Goal: Find specific page/section: Find specific page/section

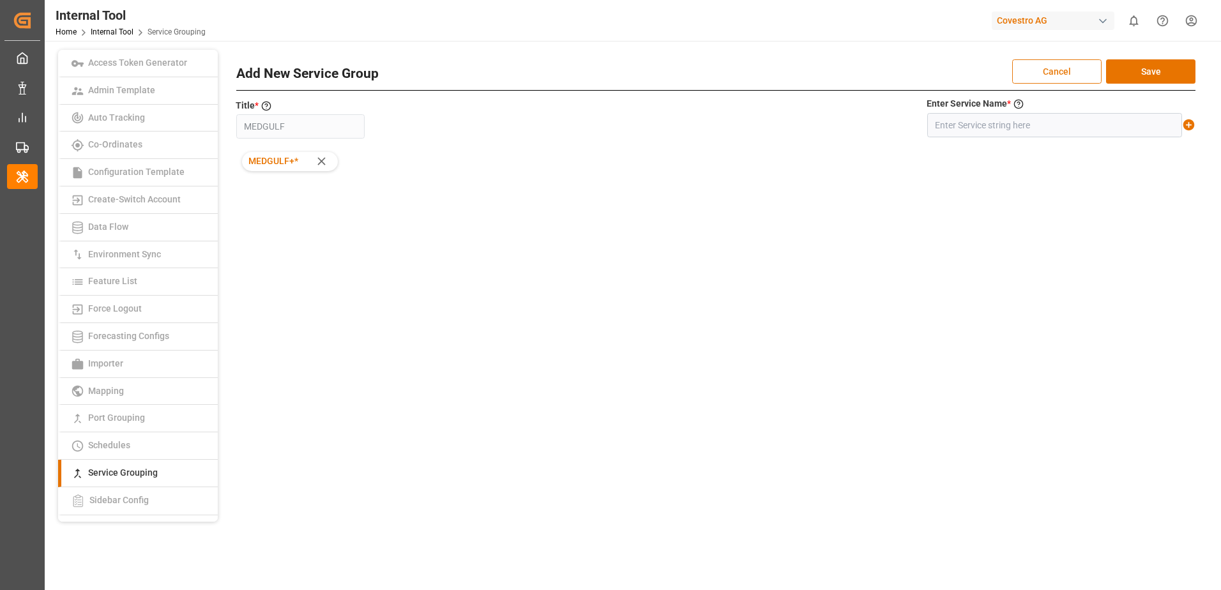
click at [1041, 75] on button "Cancel" at bounding box center [1057, 71] width 89 height 24
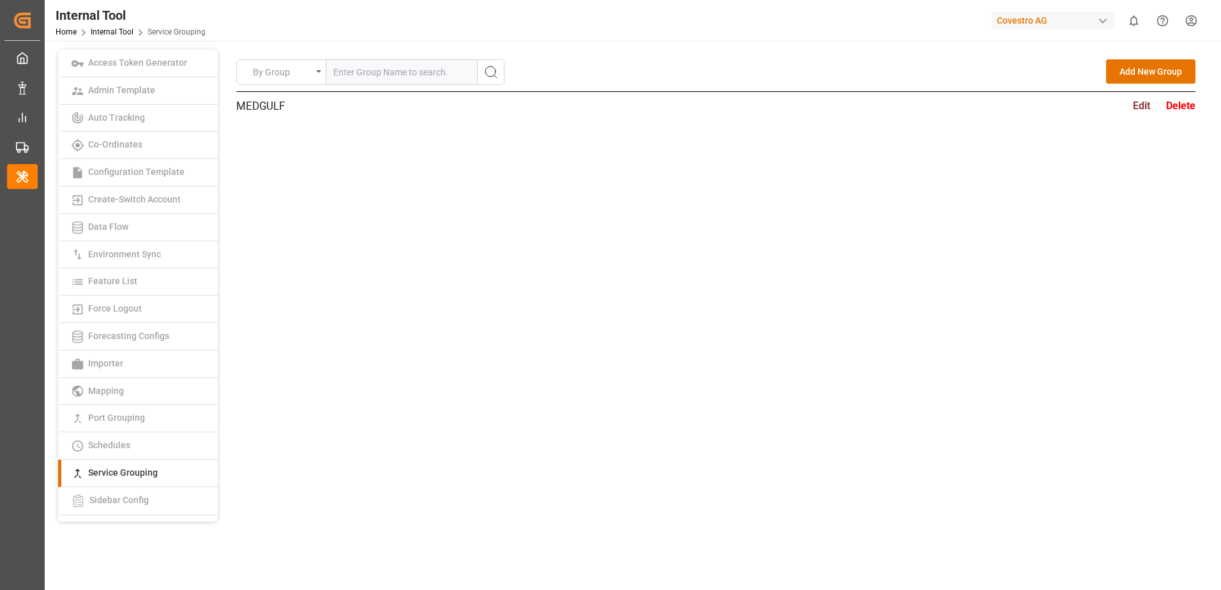
click at [424, 76] on input "text" at bounding box center [401, 72] width 151 height 24
paste input "1L-S"
type input "1L-S"
click at [500, 72] on button "search button" at bounding box center [490, 72] width 27 height 24
click at [453, 67] on input "text" at bounding box center [401, 72] width 151 height 24
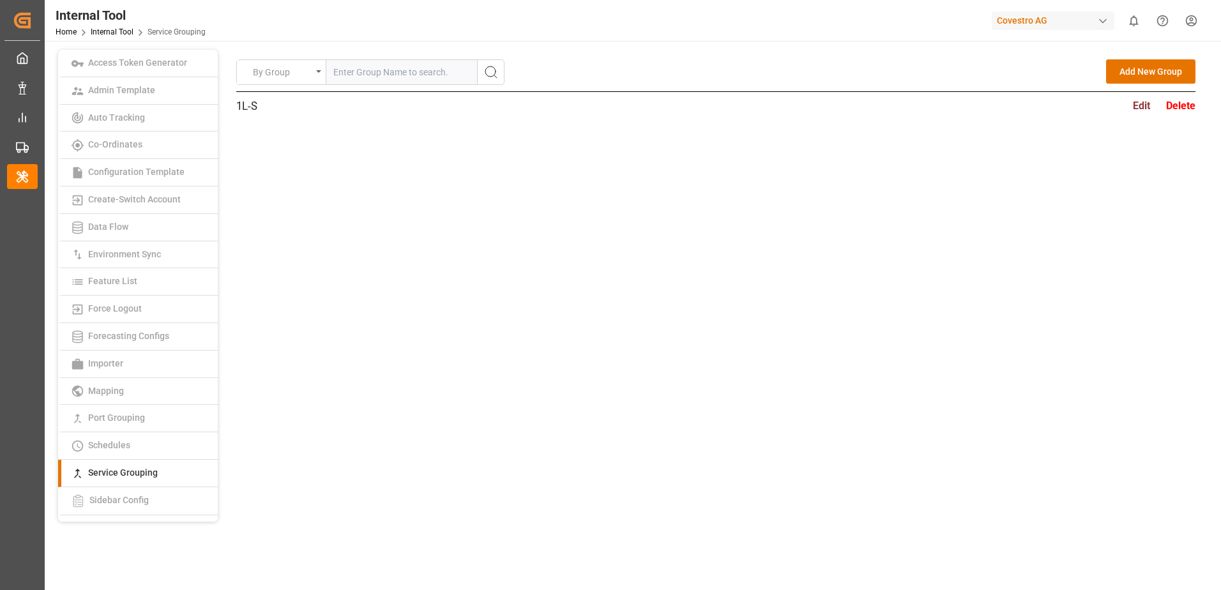
paste input "AE3"
type input "AE3"
click at [490, 67] on icon "search button" at bounding box center [491, 72] width 15 height 15
click at [448, 71] on input "text" at bounding box center [401, 72] width 151 height 24
paste input "AE5"
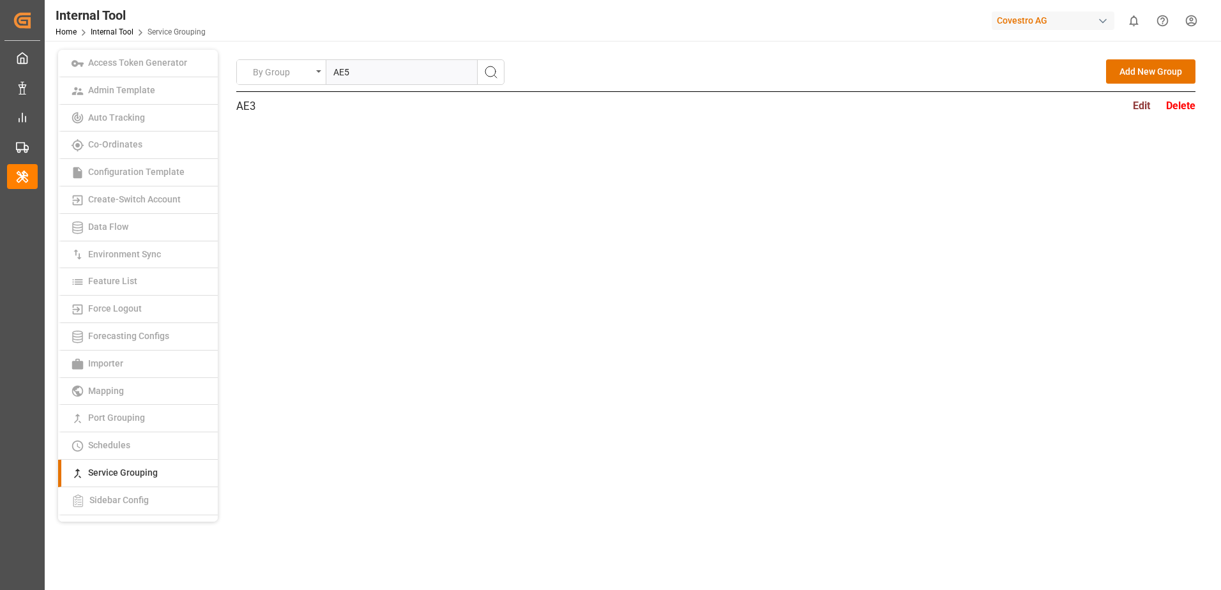
type input "AE5"
click at [499, 72] on button "search button" at bounding box center [490, 72] width 27 height 24
click at [427, 73] on input "text" at bounding box center [401, 72] width 151 height 24
paste input "AEU1"
type input "AEU1"
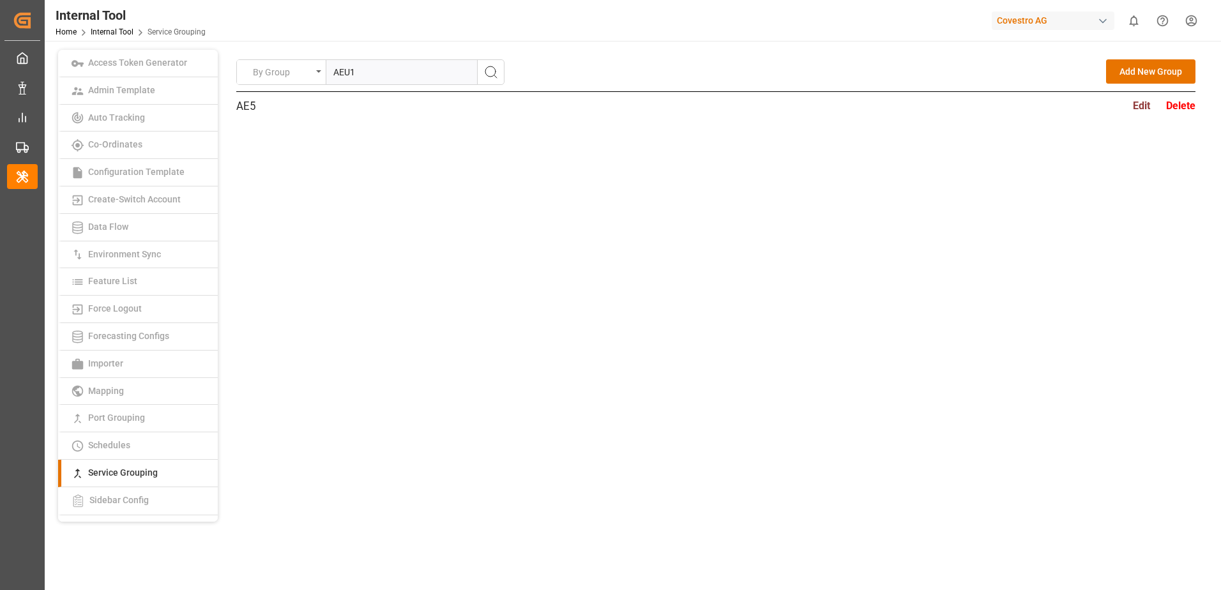
click at [493, 70] on icon "search button" at bounding box center [491, 72] width 15 height 15
click at [456, 79] on input "text" at bounding box center [401, 72] width 151 height 24
paste input "AEU3"
type input "AEU3"
click at [493, 73] on icon "search button" at bounding box center [491, 72] width 15 height 15
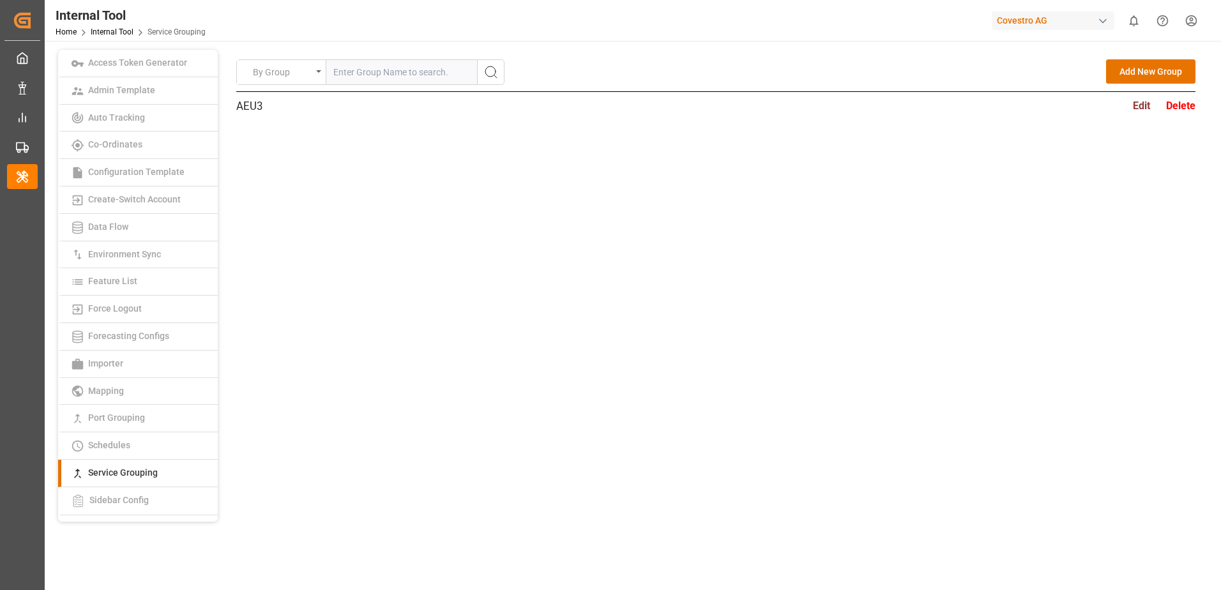
click at [435, 75] on input "text" at bounding box center [401, 72] width 151 height 24
paste input "AEU5"
type input "AEU5"
click at [489, 72] on icon "search button" at bounding box center [491, 72] width 15 height 15
click at [436, 84] on div "By Group" at bounding box center [370, 72] width 268 height 26
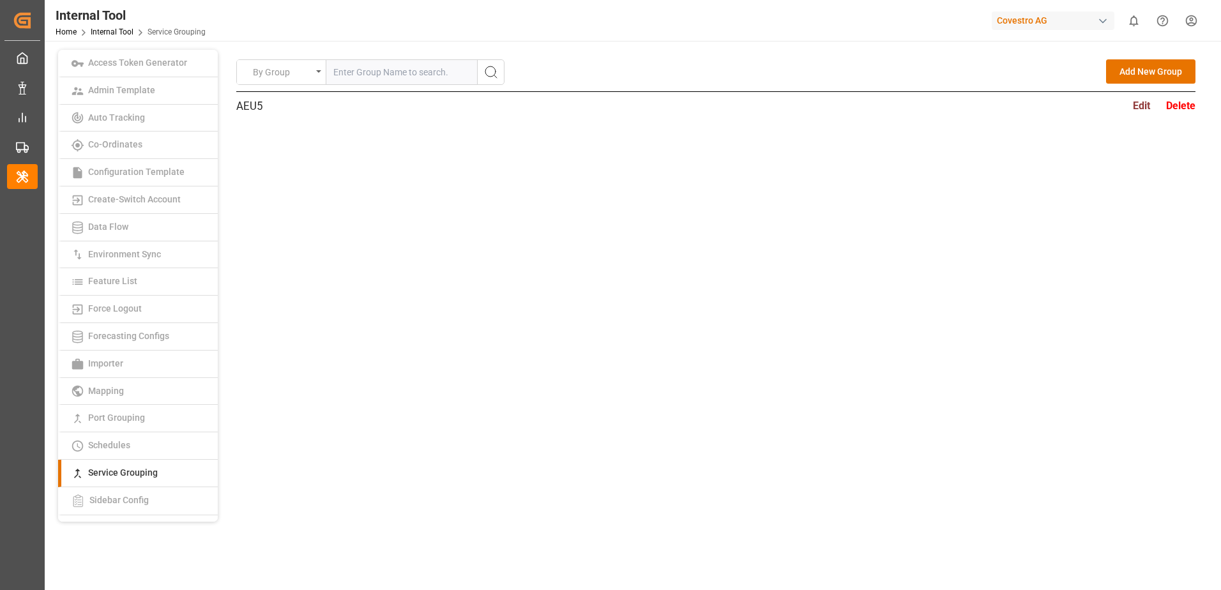
click at [438, 79] on input "text" at bounding box center [401, 72] width 151 height 24
paste input "AEU6"
type input "AEU6"
click at [487, 69] on icon "search button" at bounding box center [491, 72] width 15 height 15
click at [427, 84] on input "text" at bounding box center [401, 72] width 151 height 24
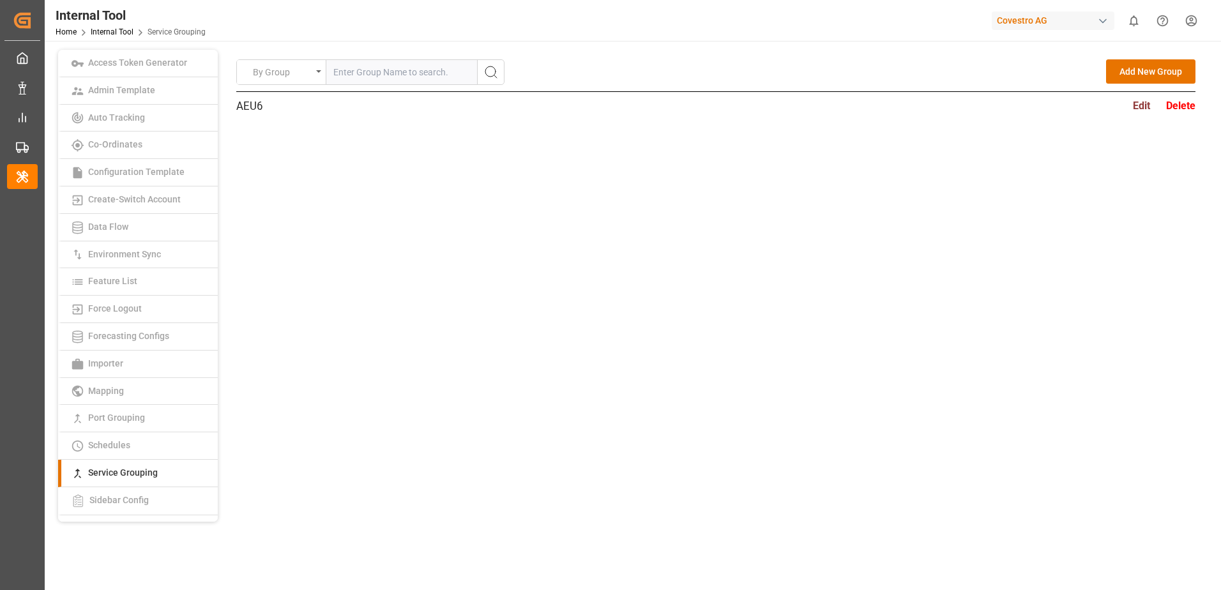
paste input "AEU7"
type input "AEU7"
click at [493, 71] on icon "search button" at bounding box center [491, 72] width 15 height 15
click at [418, 74] on input "text" at bounding box center [401, 72] width 151 height 24
paste input "AEU9"
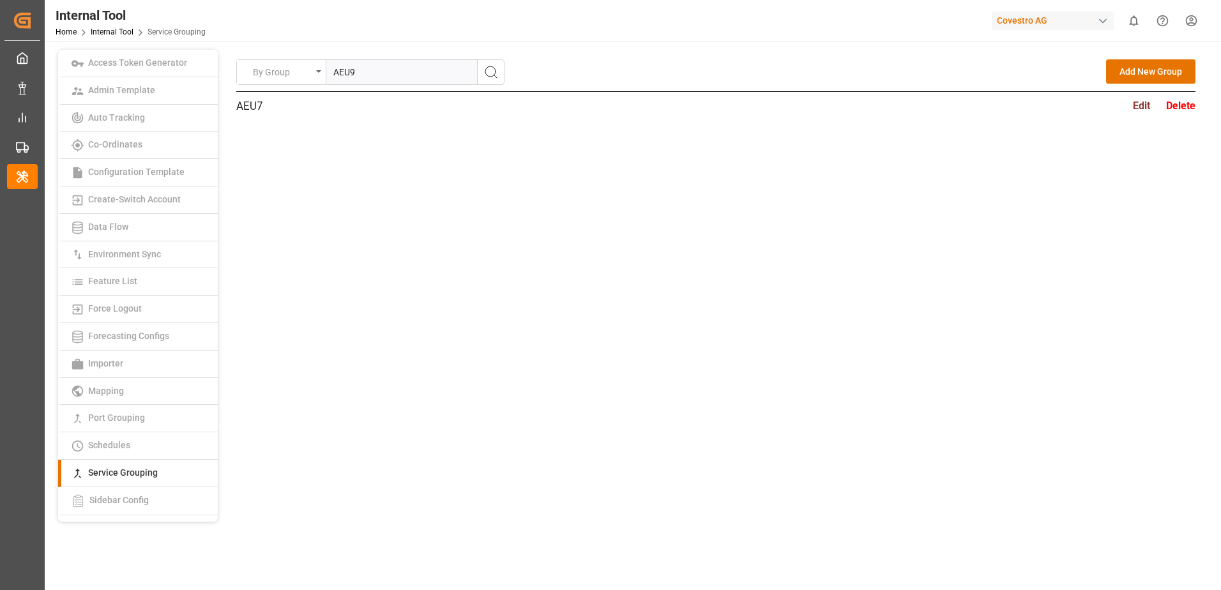
type input "AEU9"
click at [487, 71] on icon "search button" at bounding box center [491, 72] width 15 height 15
drag, startPoint x: 369, startPoint y: 71, endPoint x: 380, endPoint y: 73, distance: 11.8
click at [369, 71] on input "text" at bounding box center [401, 72] width 151 height 24
paste input "AEX"
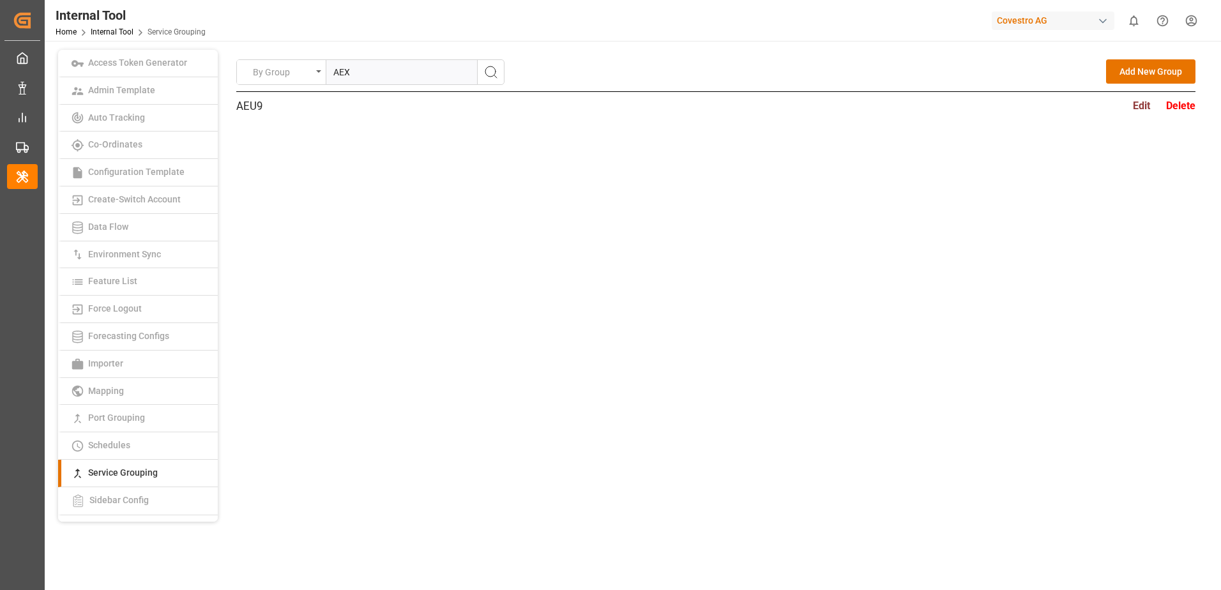
type input "AEX"
click at [493, 75] on icon "search button" at bounding box center [491, 72] width 15 height 15
click at [369, 77] on input "text" at bounding box center [401, 72] width 151 height 24
paste input "AL1"
type input "AL1"
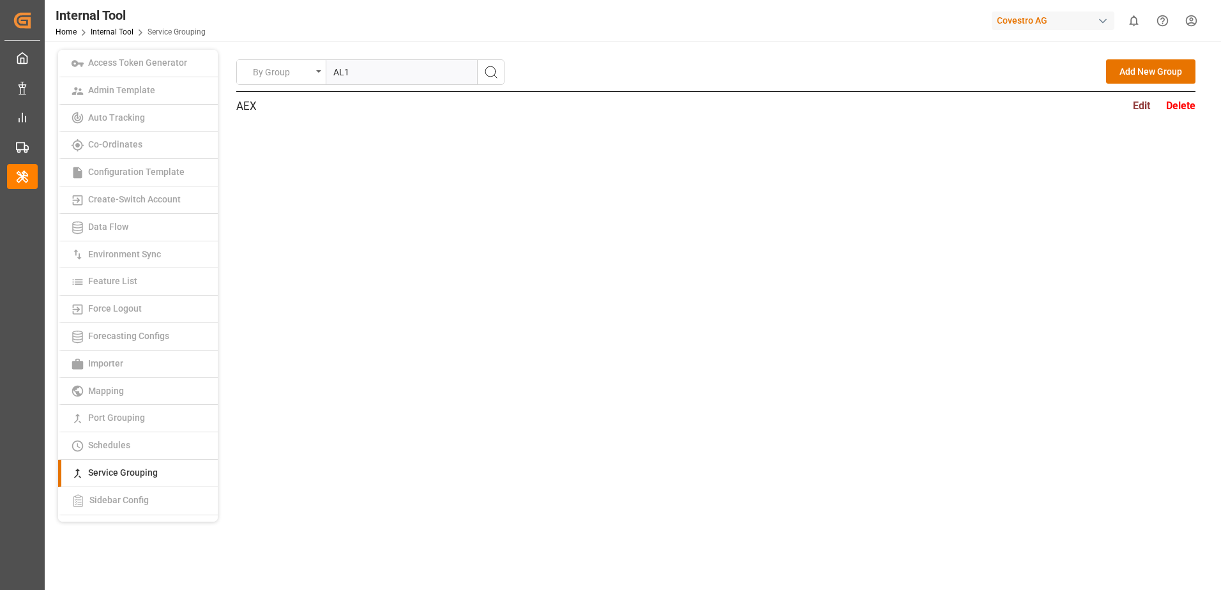
click at [496, 72] on icon "search button" at bounding box center [491, 72] width 15 height 15
click at [462, 73] on input "text" at bounding box center [401, 72] width 151 height 24
paste input "AL2"
type input "AL2"
click at [489, 72] on icon "search button" at bounding box center [491, 72] width 15 height 15
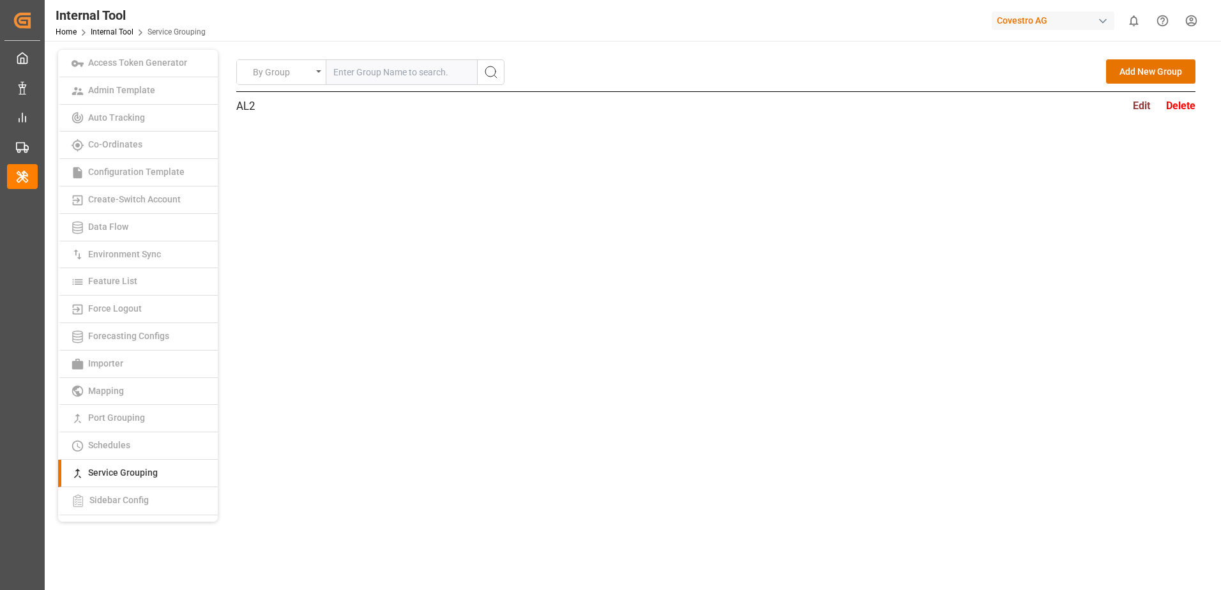
click at [446, 70] on input "text" at bounding box center [401, 72] width 151 height 24
paste input "AL3"
type input "AL3"
click at [489, 71] on icon "search button" at bounding box center [491, 72] width 15 height 15
click at [424, 77] on input "text" at bounding box center [401, 72] width 151 height 24
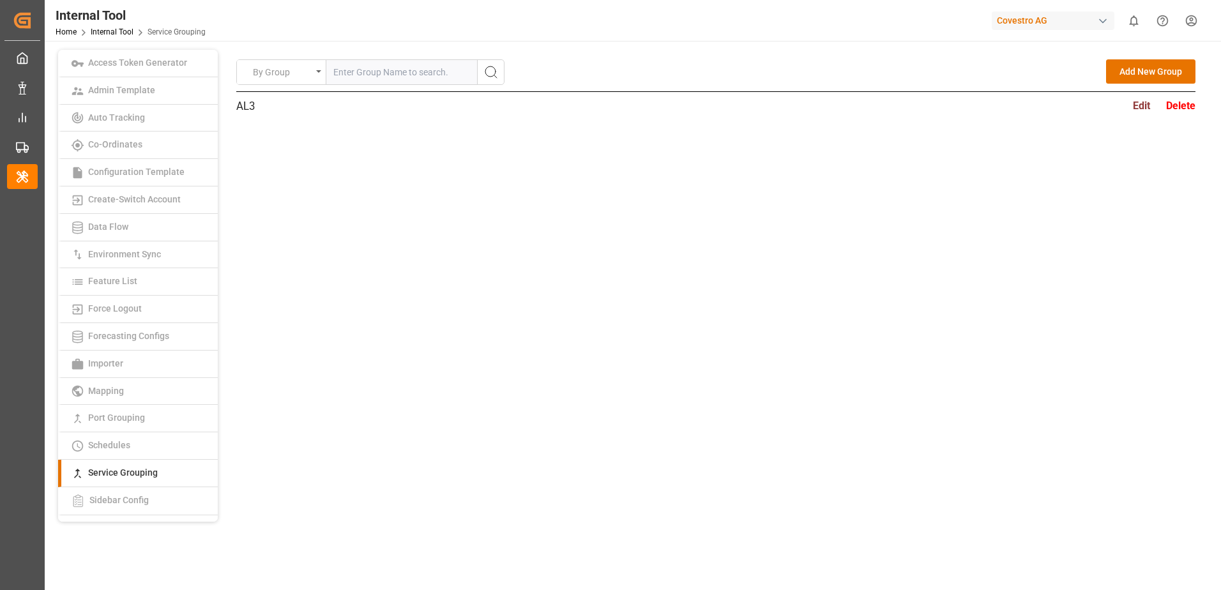
paste input "AL4"
type input "AL4"
click at [491, 73] on icon "search button" at bounding box center [491, 72] width 15 height 15
click at [425, 78] on input "text" at bounding box center [401, 72] width 151 height 24
paste input "AT1"
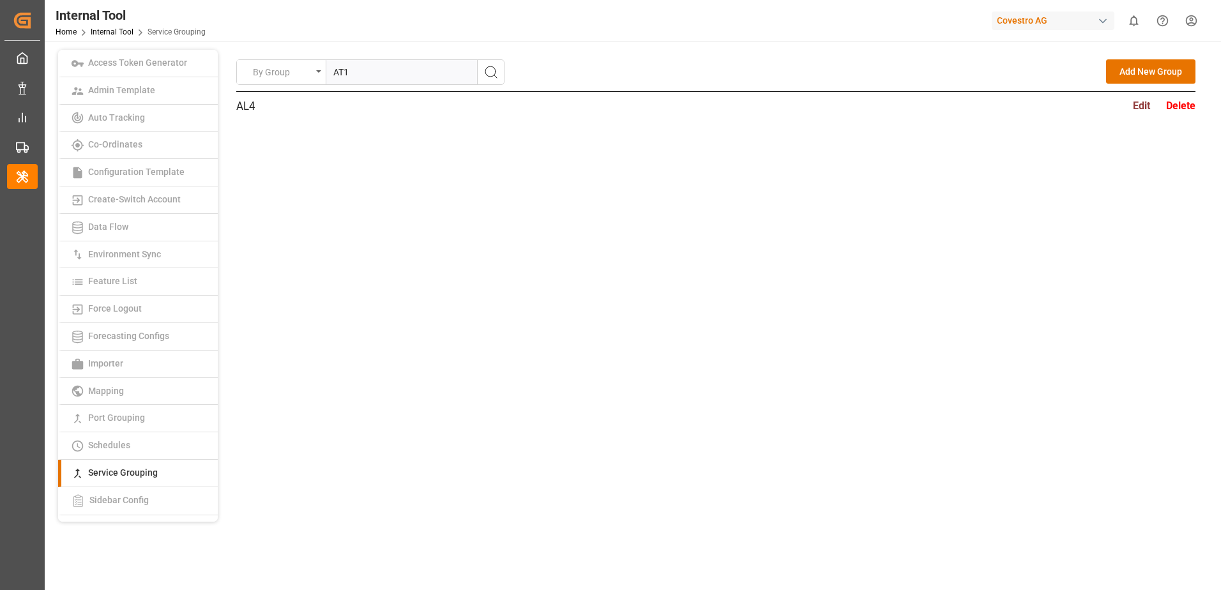
type input "AT1"
click at [495, 73] on circle "search button" at bounding box center [491, 71] width 10 height 10
click at [446, 76] on input "text" at bounding box center [401, 72] width 151 height 24
paste input "AT2"
type input "AT2"
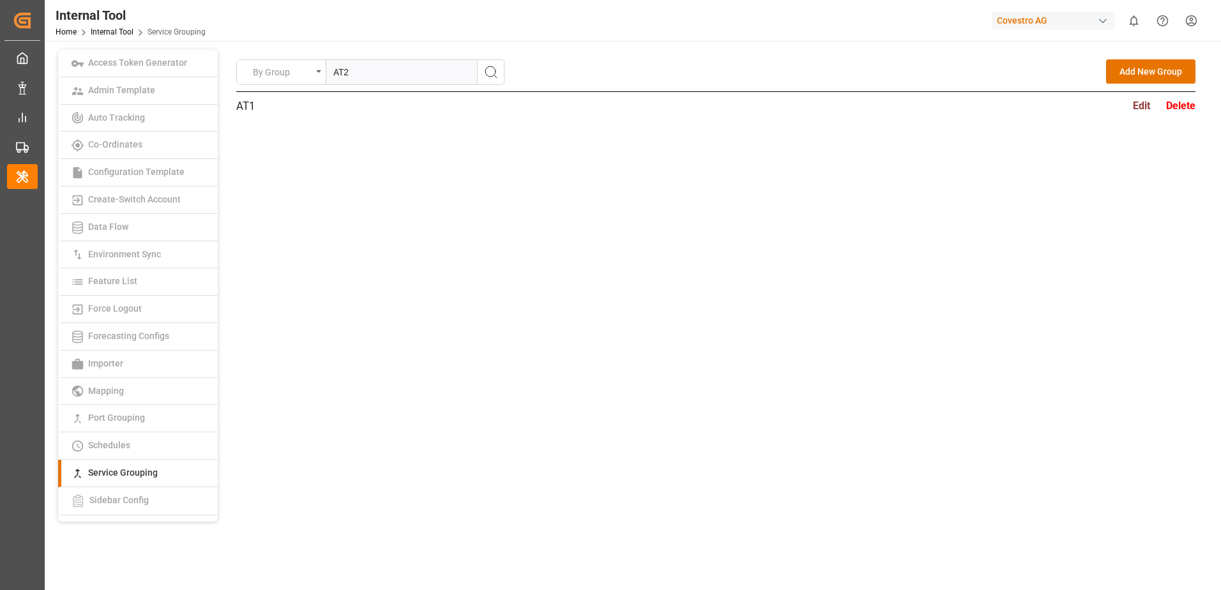
click at [485, 73] on icon "search button" at bounding box center [491, 72] width 15 height 15
click at [436, 72] on input "text" at bounding box center [401, 72] width 151 height 24
paste input "AT3"
type input "AT3"
click at [486, 72] on icon "search button" at bounding box center [491, 72] width 15 height 15
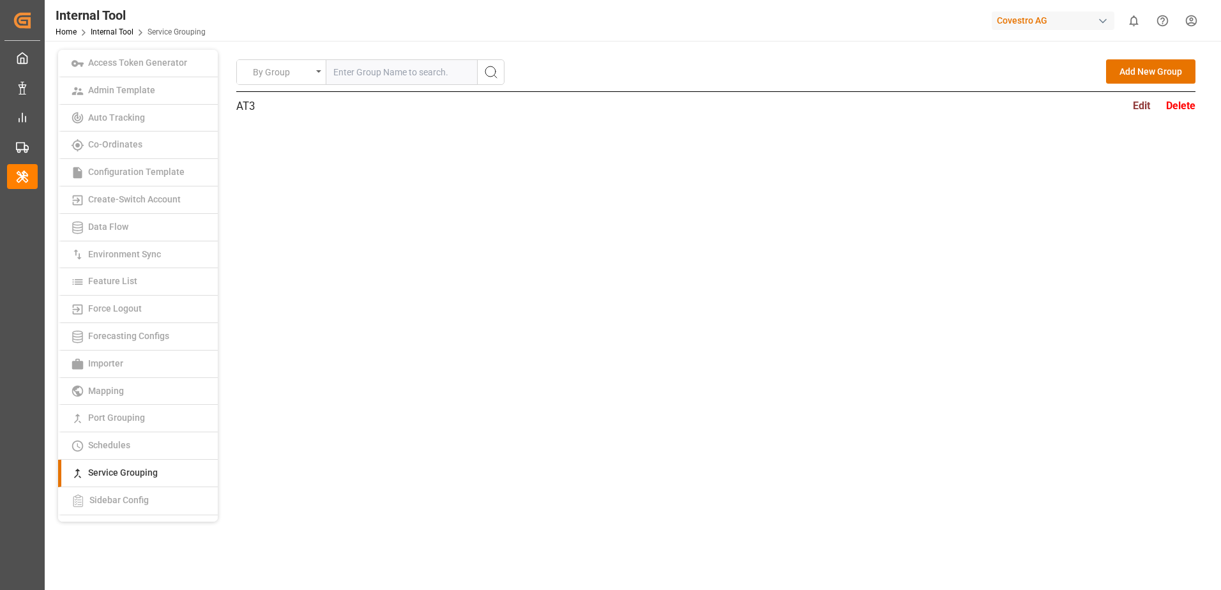
click at [443, 81] on input "text" at bounding box center [401, 72] width 151 height 24
paste input "ATE1"
type input "ATE1"
click at [503, 71] on button "search button" at bounding box center [490, 72] width 27 height 24
click at [447, 76] on input "text" at bounding box center [401, 72] width 151 height 24
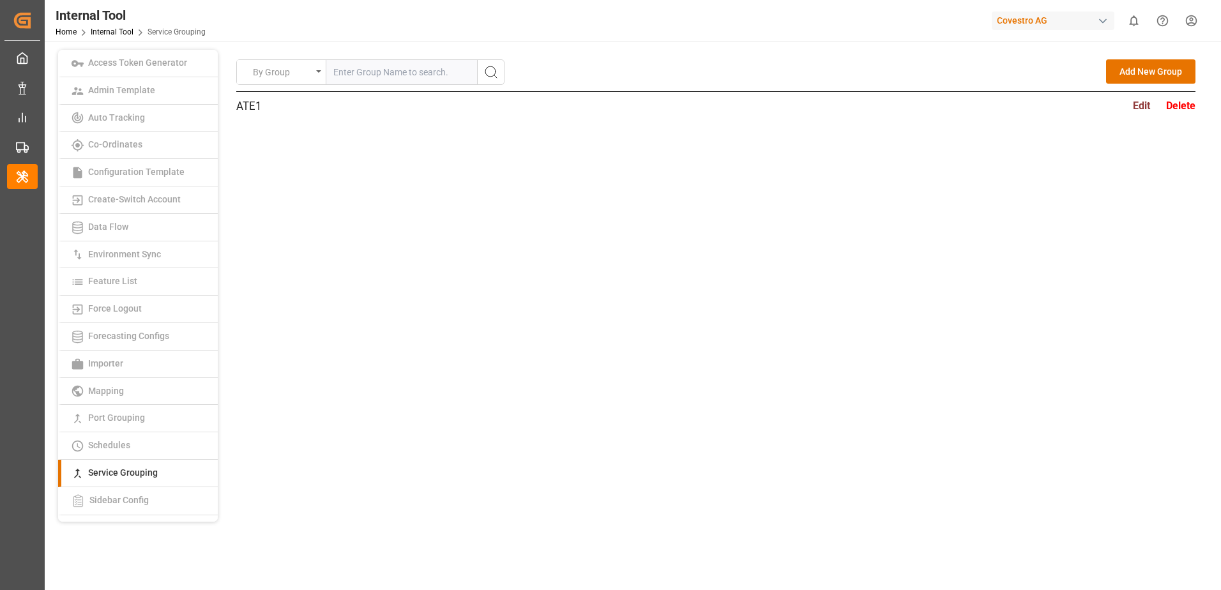
paste input "ATE2"
type input "ATE2"
click at [492, 72] on icon "search button" at bounding box center [491, 72] width 15 height 15
click at [456, 81] on input "text" at bounding box center [401, 72] width 151 height 24
paste input "AUSTRALIA EXPRESS"
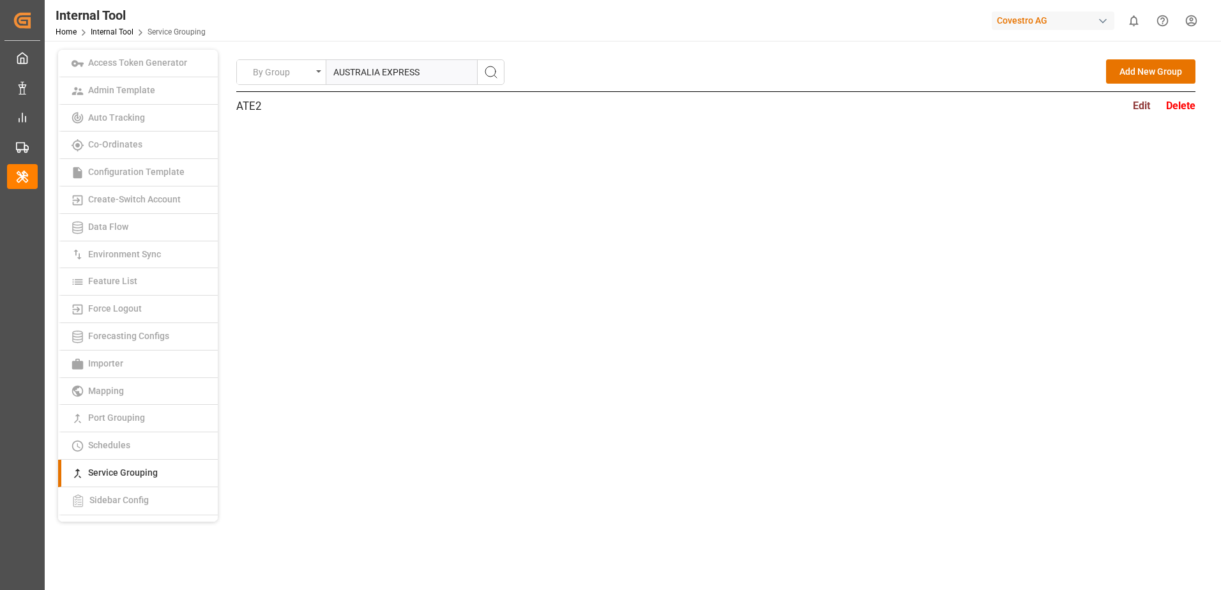
type input "AUSTRALIA EXPRESS"
click at [486, 73] on icon "search button" at bounding box center [491, 72] width 15 height 15
click at [462, 77] on input "text" at bounding box center [401, 72] width 151 height 24
paste input "ECUADOR - [GEOGRAPHIC_DATA] - [GEOGRAPHIC_DATA]"
type input "ECUADOR - [GEOGRAPHIC_DATA] - [GEOGRAPHIC_DATA]"
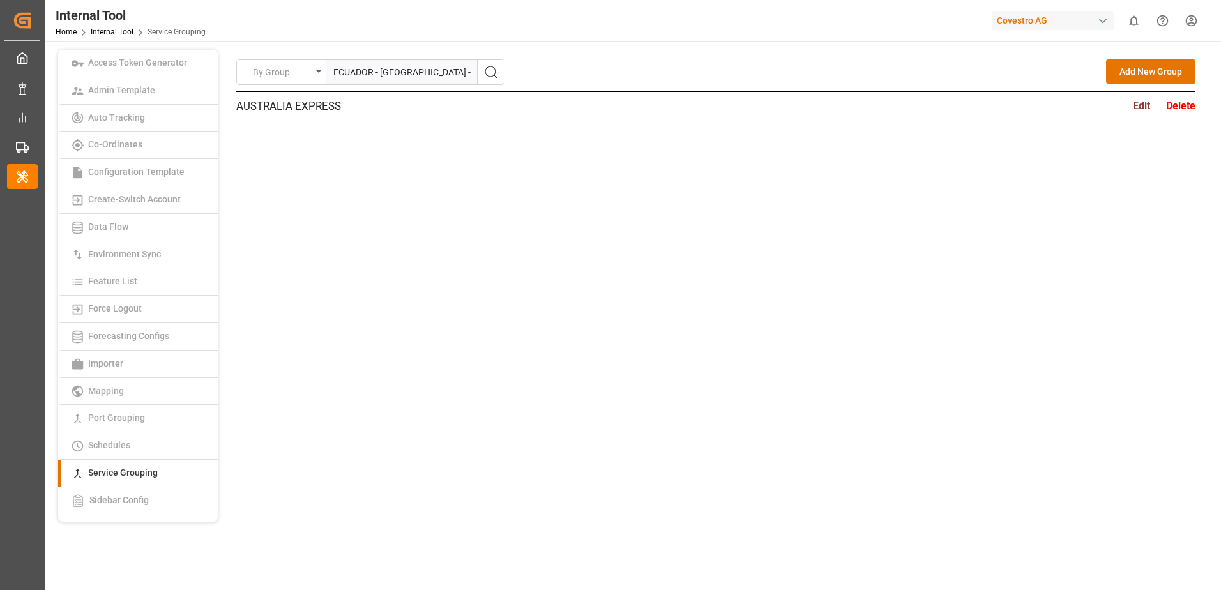
click at [488, 76] on circle "search button" at bounding box center [491, 71] width 10 height 10
click at [432, 68] on input "text" at bounding box center [401, 72] width 151 height 24
paste input "SHORT SEA SERVICE+[GEOGRAPHIC_DATA]-[GEOGRAPHIC_DATA] SERVICE"
type input "SHORT SEA SERVICE+[GEOGRAPHIC_DATA]-[GEOGRAPHIC_DATA] SERVICE"
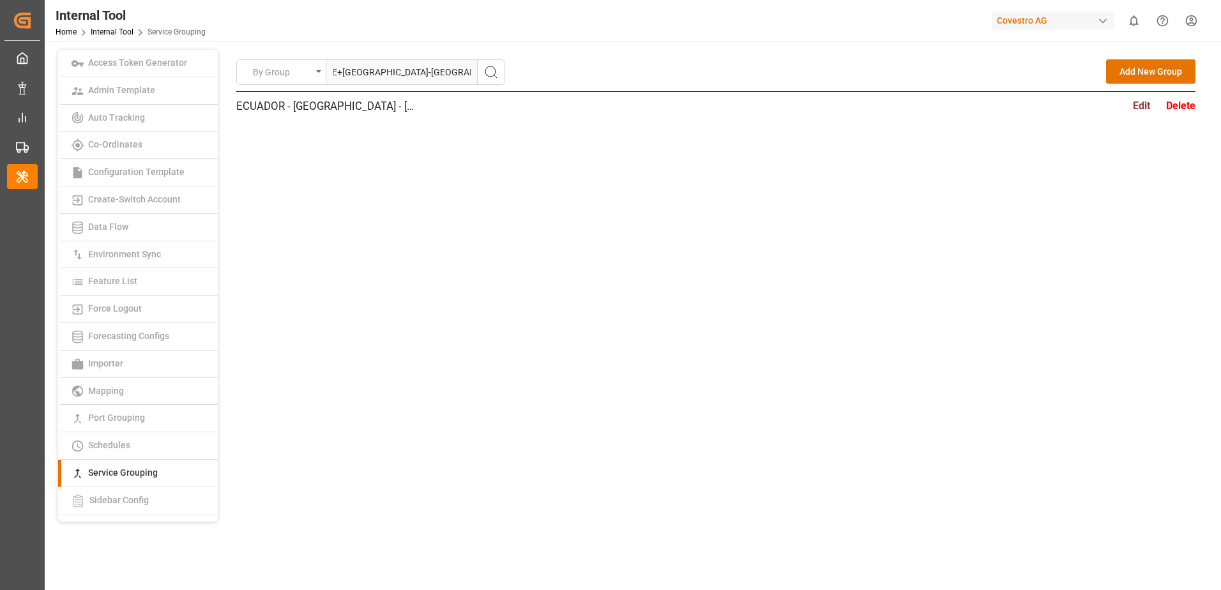
click at [494, 70] on icon "search button" at bounding box center [491, 72] width 15 height 15
click at [469, 65] on input "text" at bounding box center [401, 72] width 151 height 24
paste input "W3-S"
type input "W3-S"
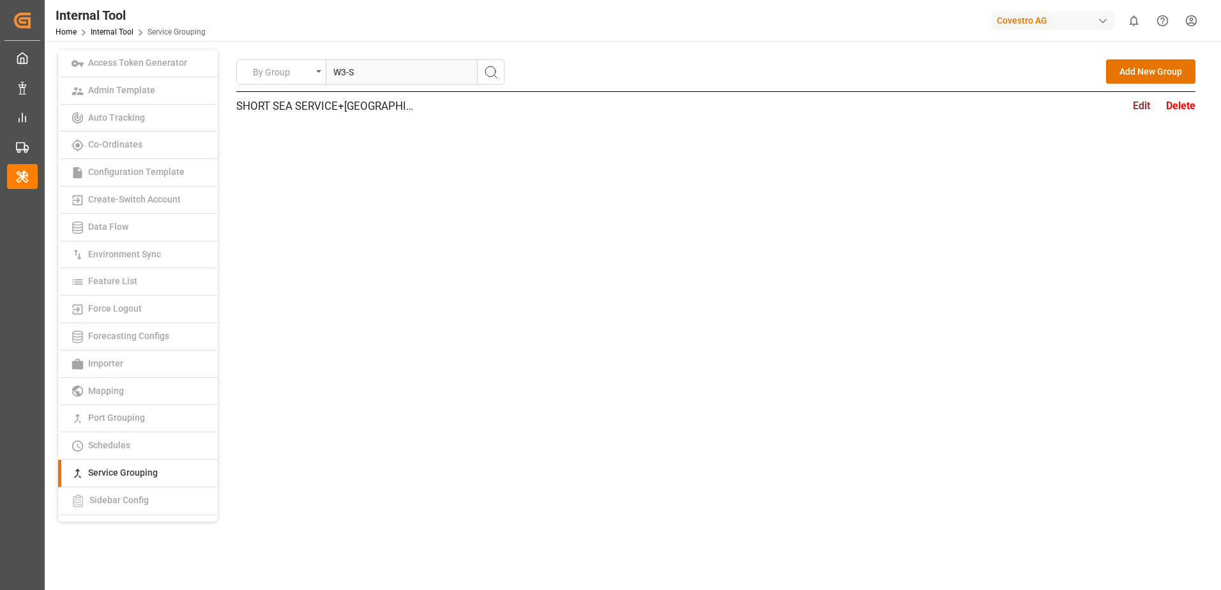
click at [494, 65] on icon "search button" at bounding box center [491, 72] width 15 height 15
click at [747, 289] on div "By Group Add New Group W3-S Edit Delete Add New Service Group Cancel Save Title…" at bounding box center [716, 206] width 960 height 295
